Goal: Understand site structure: Understand site structure

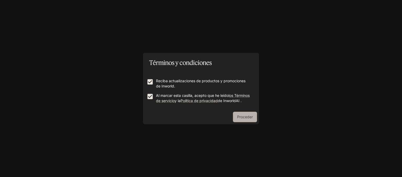
click at [241, 119] on font "Proceder" at bounding box center [245, 117] width 16 height 4
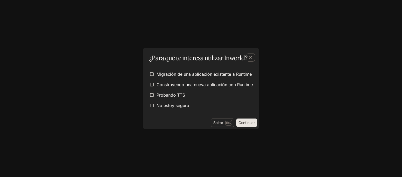
click at [245, 124] on font "Continuar" at bounding box center [246, 123] width 16 height 4
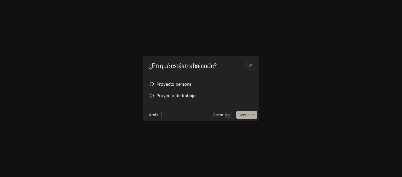
click at [246, 115] on font "Continuar" at bounding box center [246, 115] width 16 height 4
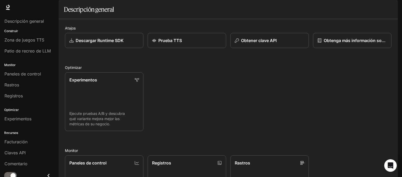
scroll to position [97, 0]
drag, startPoint x: 26, startPoint y: 21, endPoint x: 213, endPoint y: 64, distance: 191.4
click at [213, 64] on div "Atajos Descargar Runtime SDK Prueba TTS Obtener clave API Obtenga más informaci…" at bounding box center [228, 161] width 326 height 272
click at [28, 17] on link "Descripción general" at bounding box center [29, 21] width 54 height 10
click at [7, 11] on link at bounding box center [7, 7] width 7 height 7
